Goal: Task Accomplishment & Management: Manage account settings

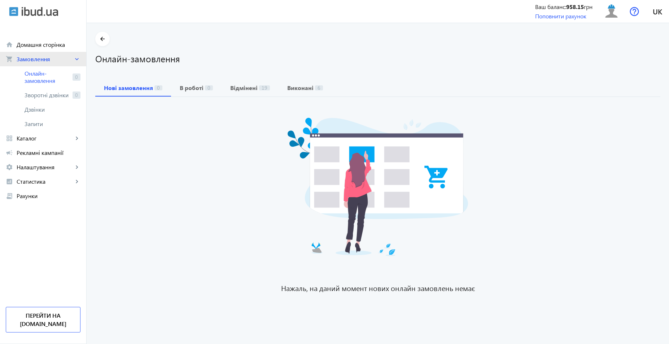
click at [30, 61] on span "Замовлення" at bounding box center [45, 59] width 57 height 7
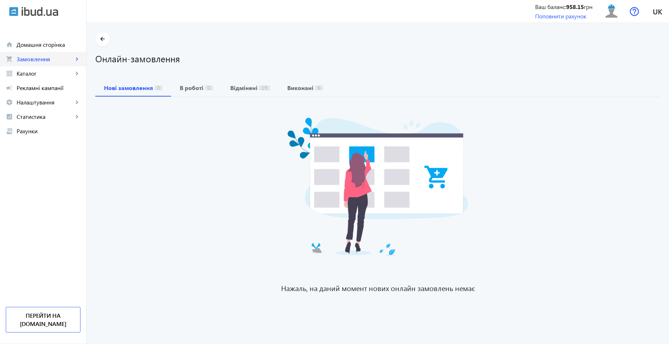
click at [30, 61] on span "Замовлення" at bounding box center [45, 59] width 57 height 7
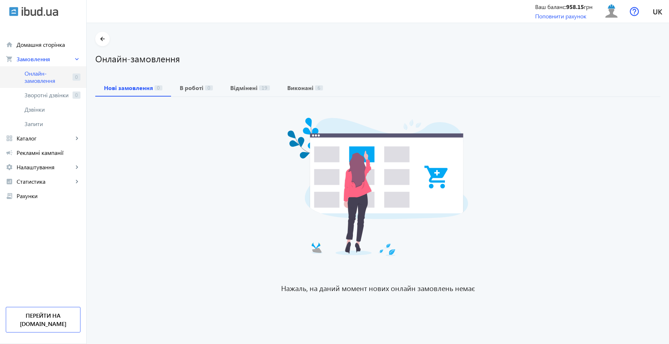
click at [36, 73] on span "Онлайн-замовлення" at bounding box center [47, 77] width 45 height 14
click at [60, 77] on span "Онлайн-замовлення" at bounding box center [47, 77] width 45 height 14
